Goal: Find specific page/section: Find specific page/section

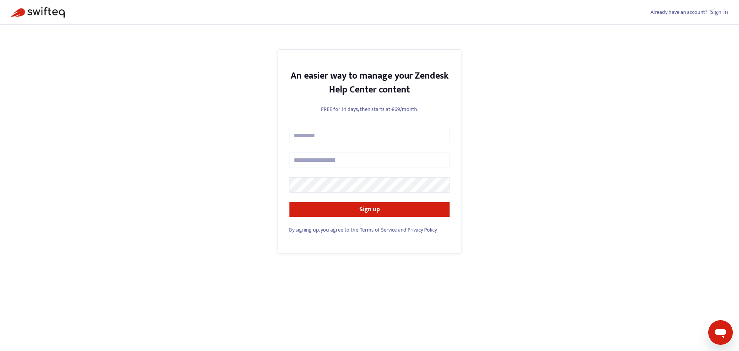
click at [718, 12] on link "Sign in" at bounding box center [719, 12] width 18 height 10
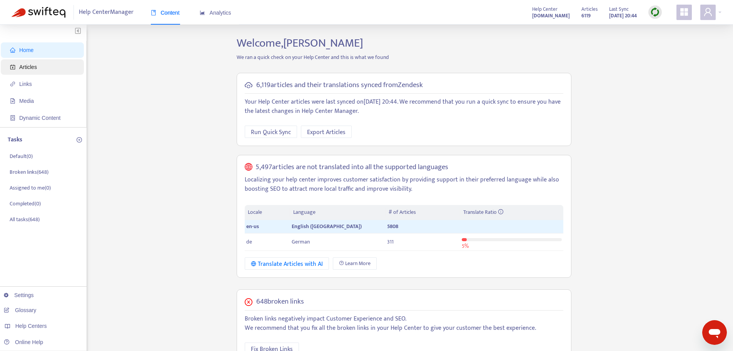
click at [48, 68] on span "Articles" at bounding box center [44, 66] width 68 height 15
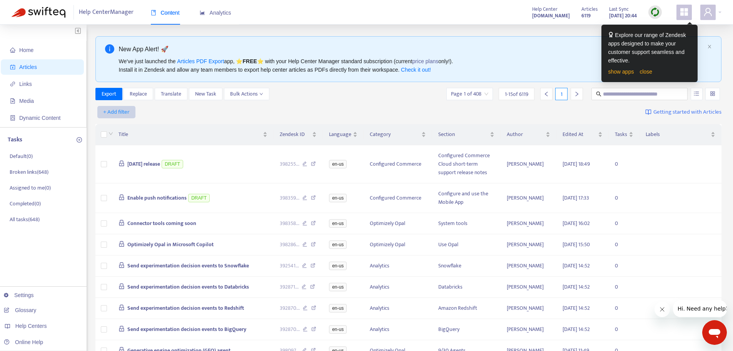
click at [129, 117] on button "+ Add filter" at bounding box center [116, 112] width 38 height 12
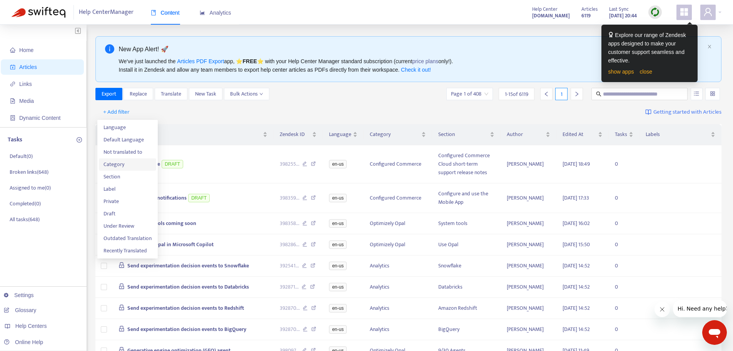
click at [131, 162] on span "Category" at bounding box center [127, 164] width 48 height 8
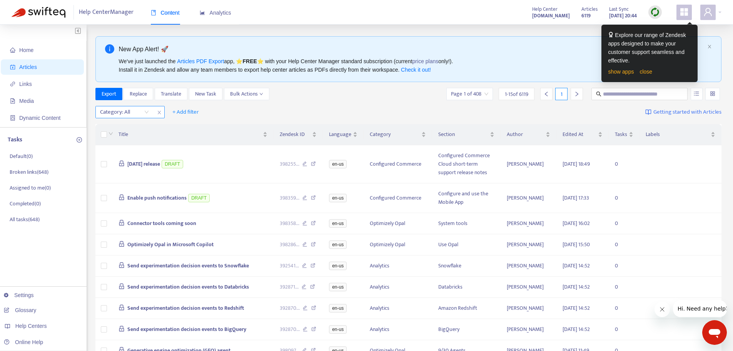
click at [145, 112] on div "Category: All" at bounding box center [124, 112] width 57 height 12
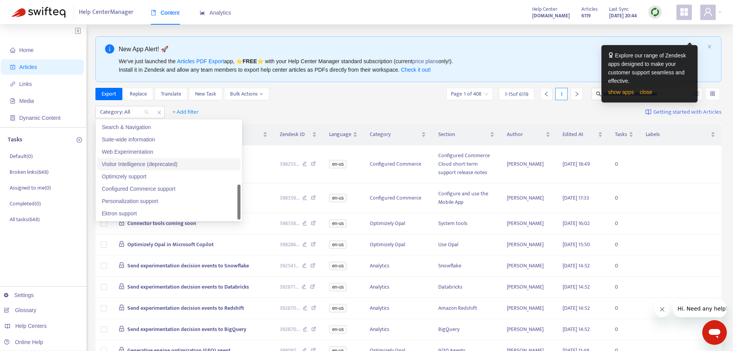
scroll to position [77, 0]
